Goal: Book appointment/travel/reservation

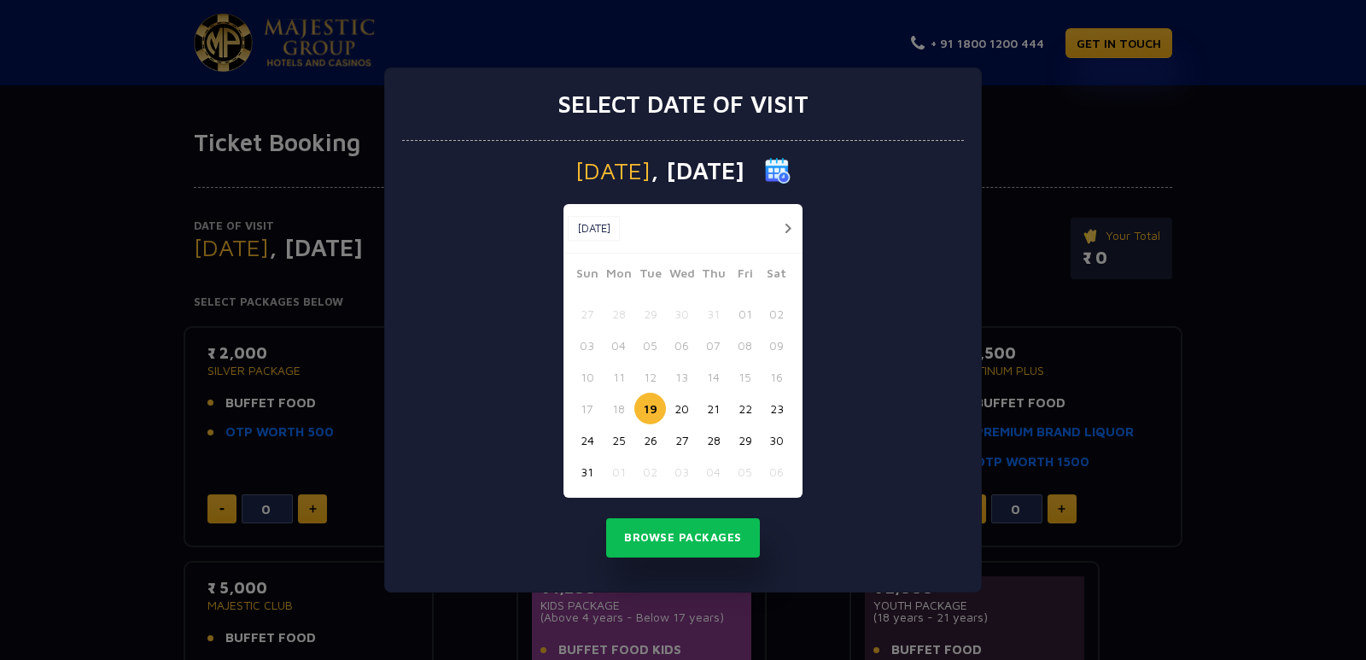
click at [686, 436] on button "27" at bounding box center [682, 440] width 32 height 32
click at [793, 224] on button "button" at bounding box center [787, 228] width 21 height 21
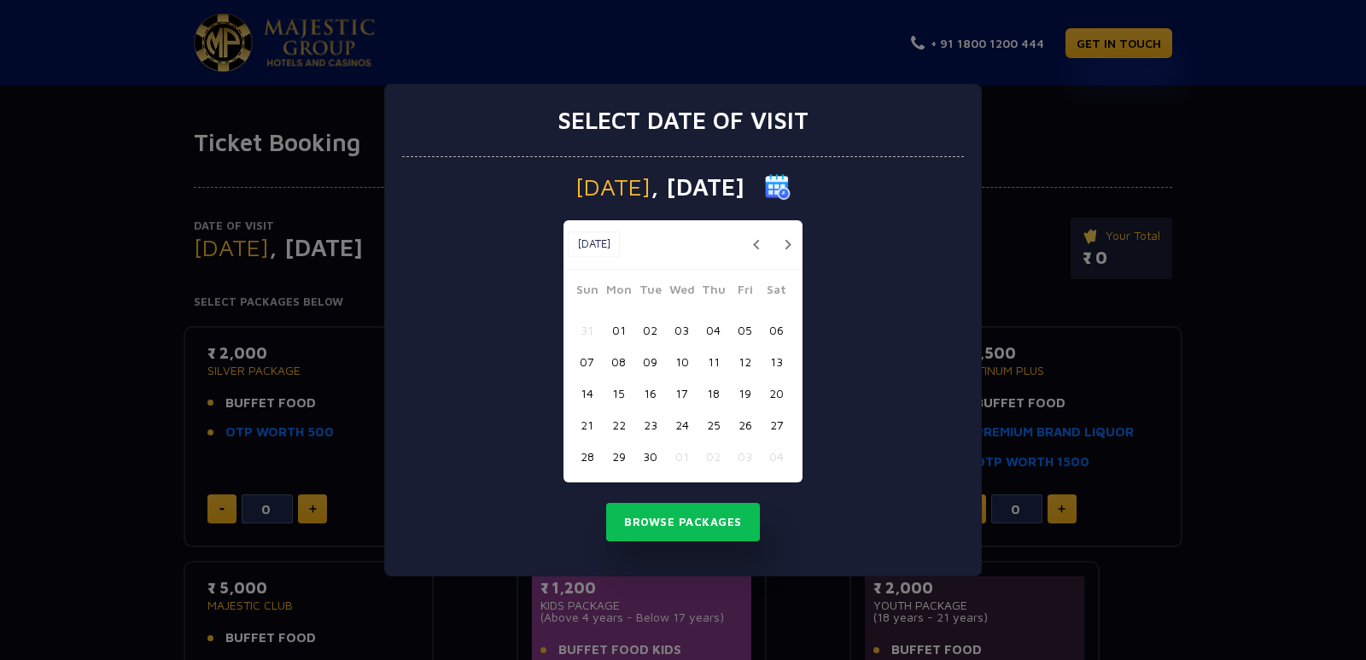
click at [784, 248] on button "button" at bounding box center [787, 244] width 21 height 21
click at [775, 331] on button "04" at bounding box center [776, 330] width 32 height 32
click at [717, 510] on button "Browse Packages" at bounding box center [683, 522] width 154 height 39
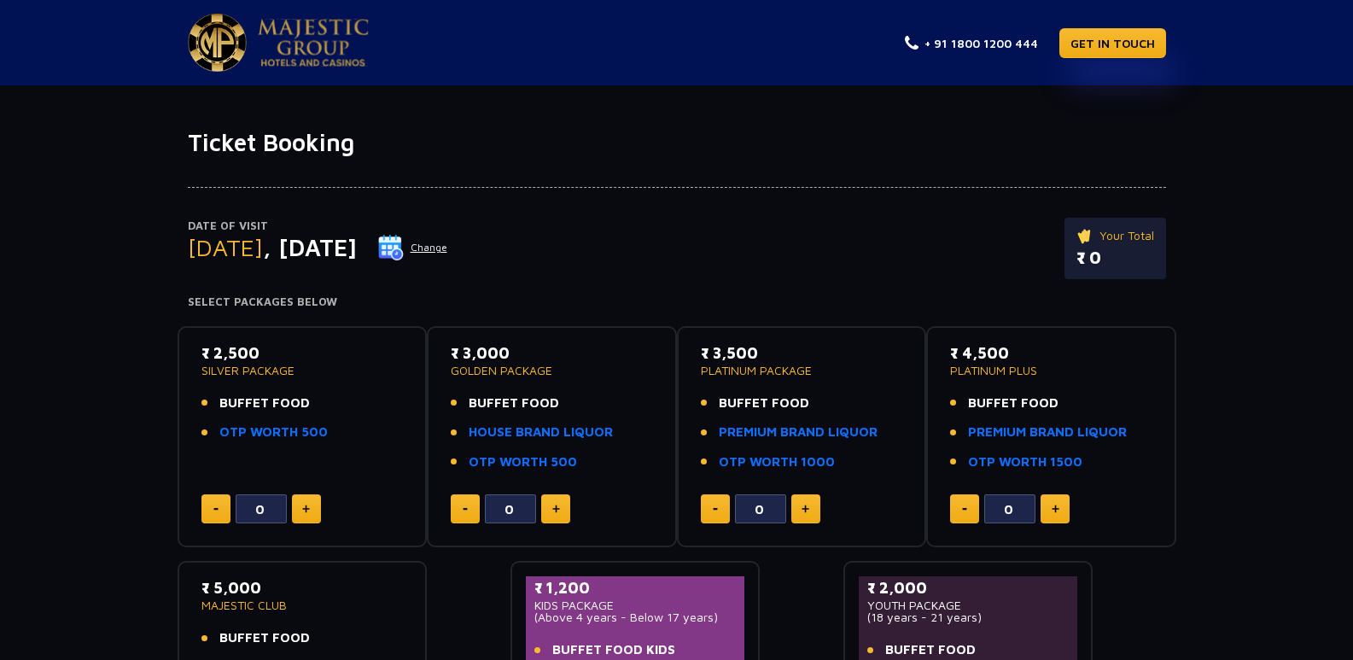
scroll to position [85, 0]
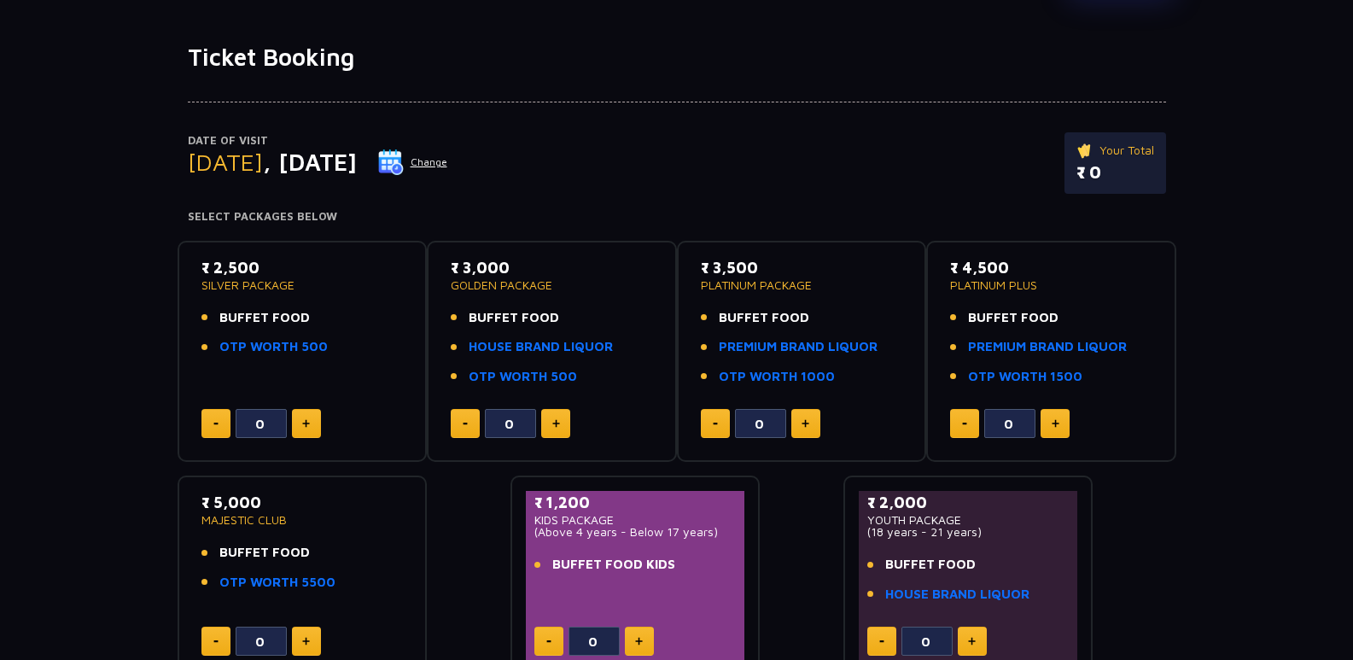
click at [311, 418] on button at bounding box center [306, 423] width 29 height 29
type input "4"
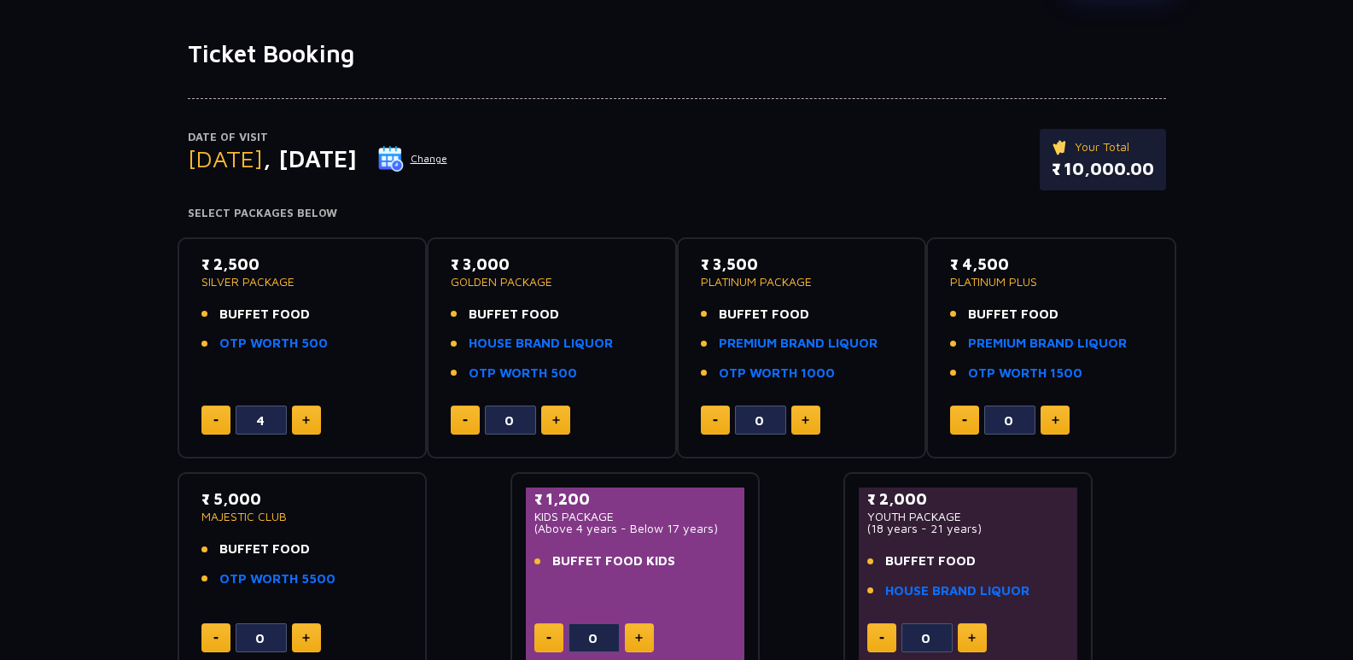
scroll to position [0, 0]
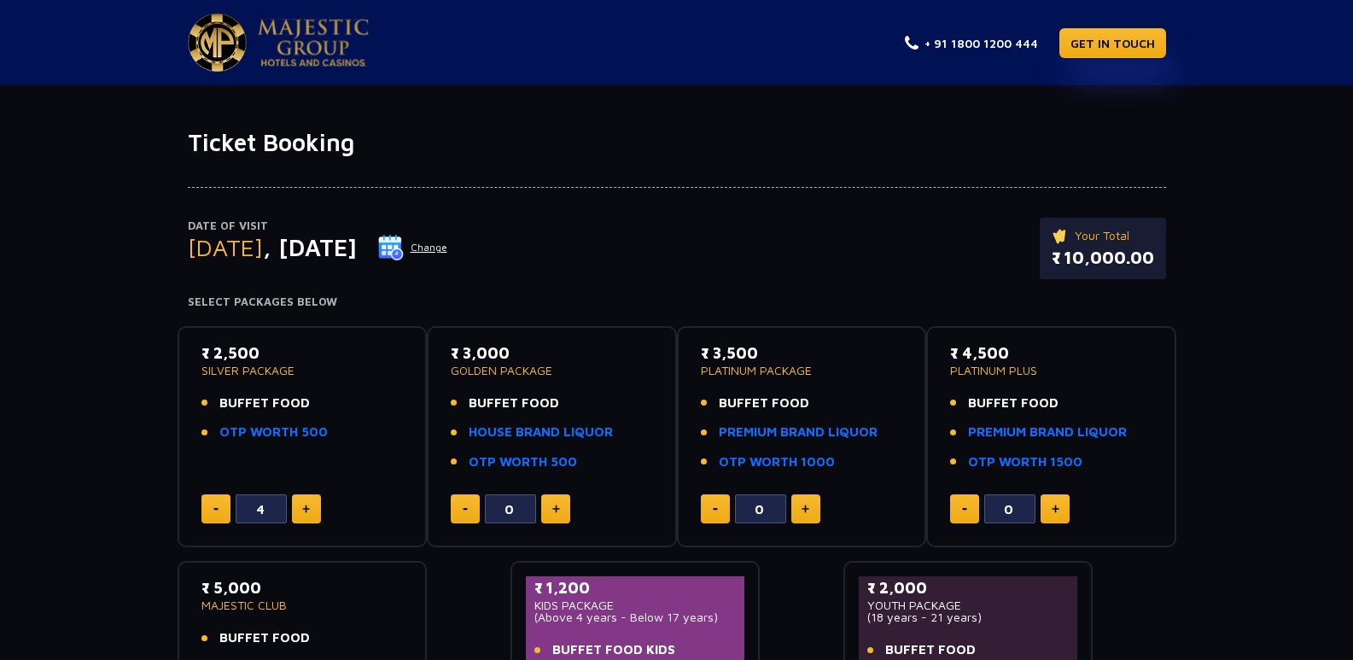
click at [300, 401] on span "BUFFET FOOD" at bounding box center [264, 403] width 90 height 20
